Goal: Transaction & Acquisition: Book appointment/travel/reservation

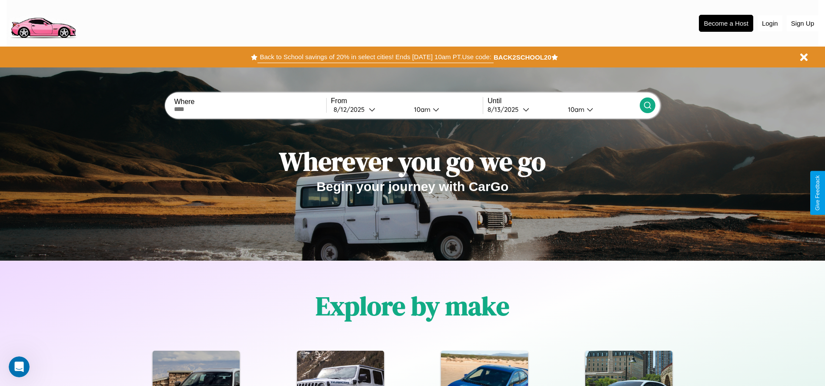
click at [376, 57] on button "Back to School savings of 20% in select cities! Ends [DATE] 10am PT. Use code:" at bounding box center [376, 57] width 236 height 12
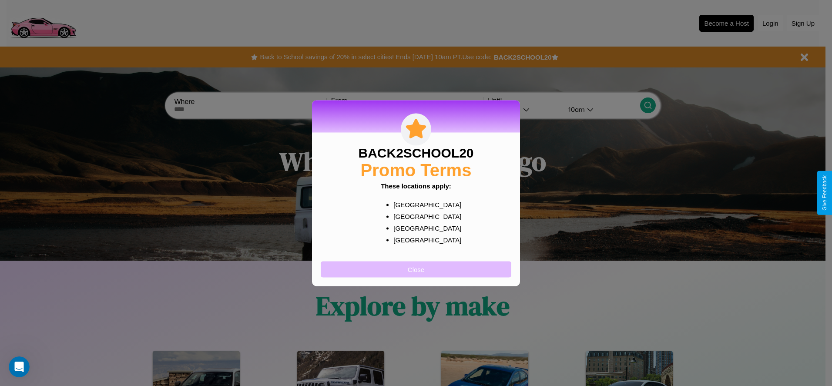
click at [416, 269] on button "Close" at bounding box center [416, 269] width 191 height 16
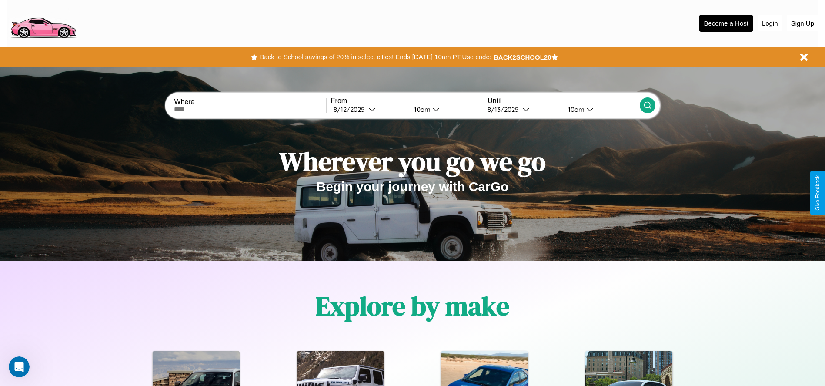
scroll to position [181, 0]
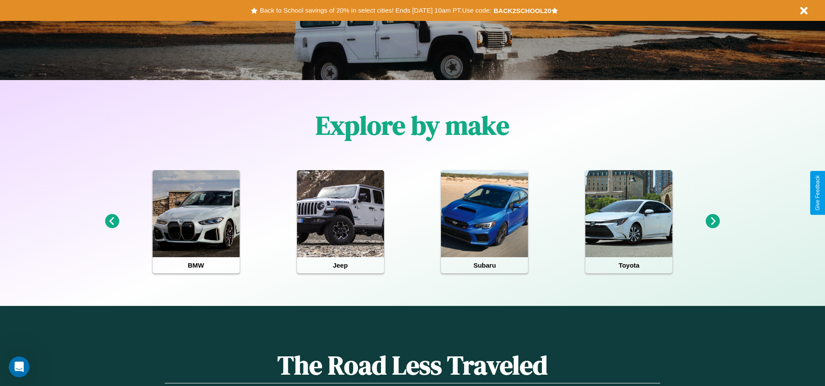
click at [713, 221] on icon at bounding box center [713, 221] width 14 height 14
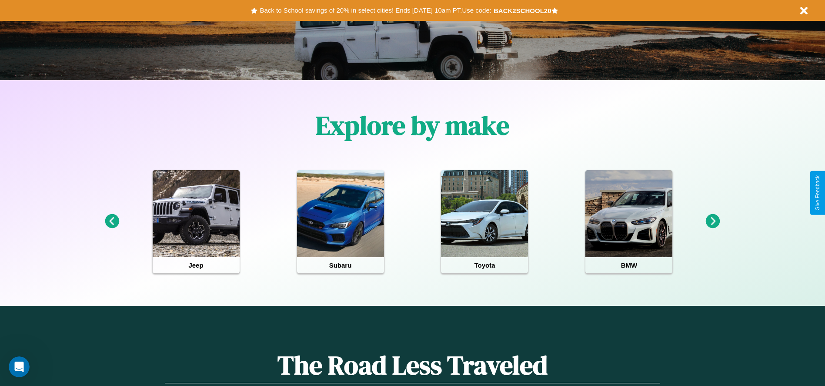
click at [713, 221] on icon at bounding box center [713, 221] width 14 height 14
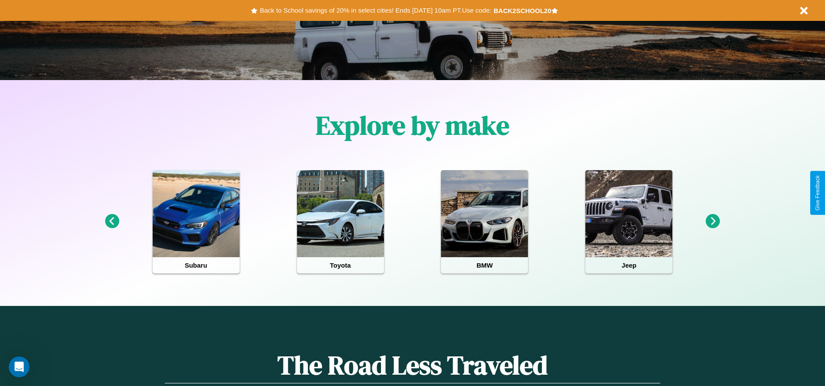
click at [713, 221] on icon at bounding box center [713, 221] width 14 height 14
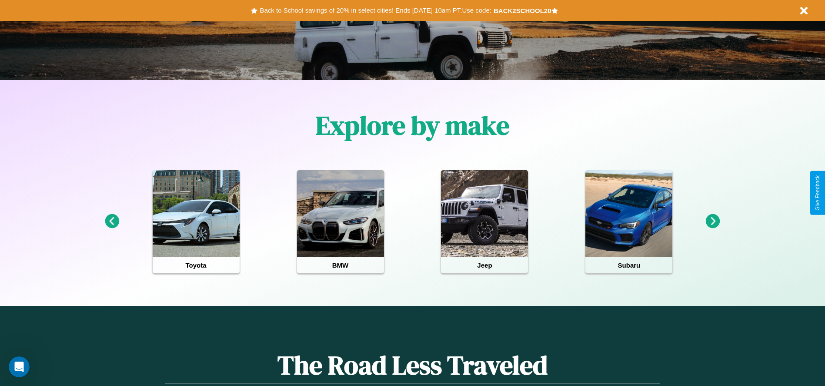
click at [713, 221] on icon at bounding box center [713, 221] width 14 height 14
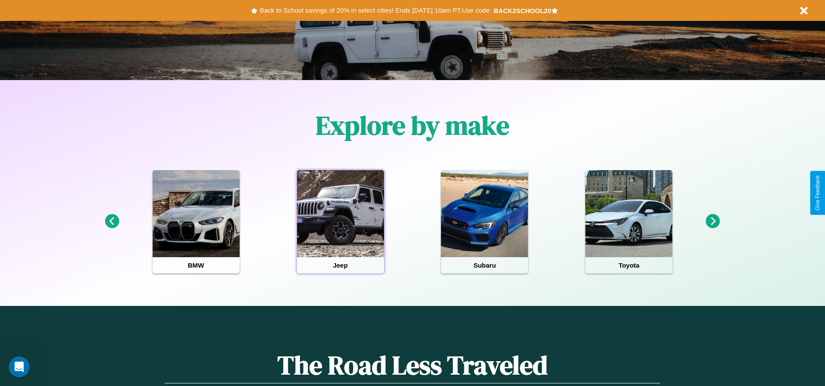
click at [340, 221] on div at bounding box center [340, 213] width 87 height 87
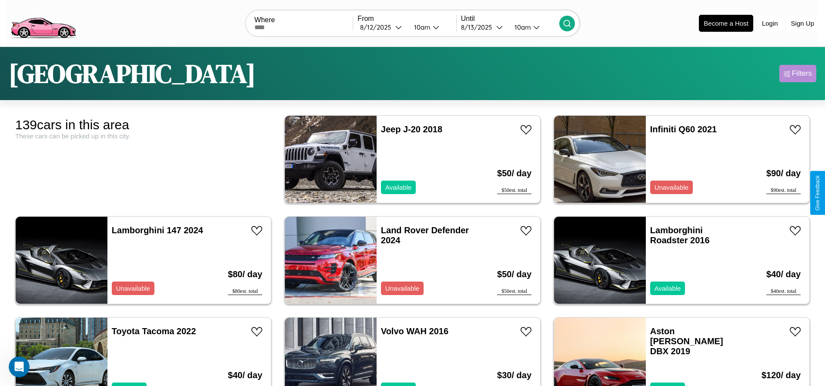
click at [798, 74] on div "Filters" at bounding box center [802, 73] width 20 height 9
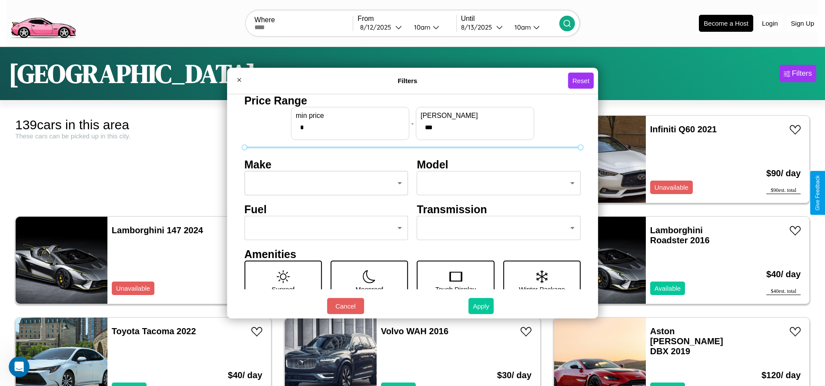
click at [482, 306] on button "Apply" at bounding box center [481, 306] width 25 height 16
